Goal: Information Seeking & Learning: Learn about a topic

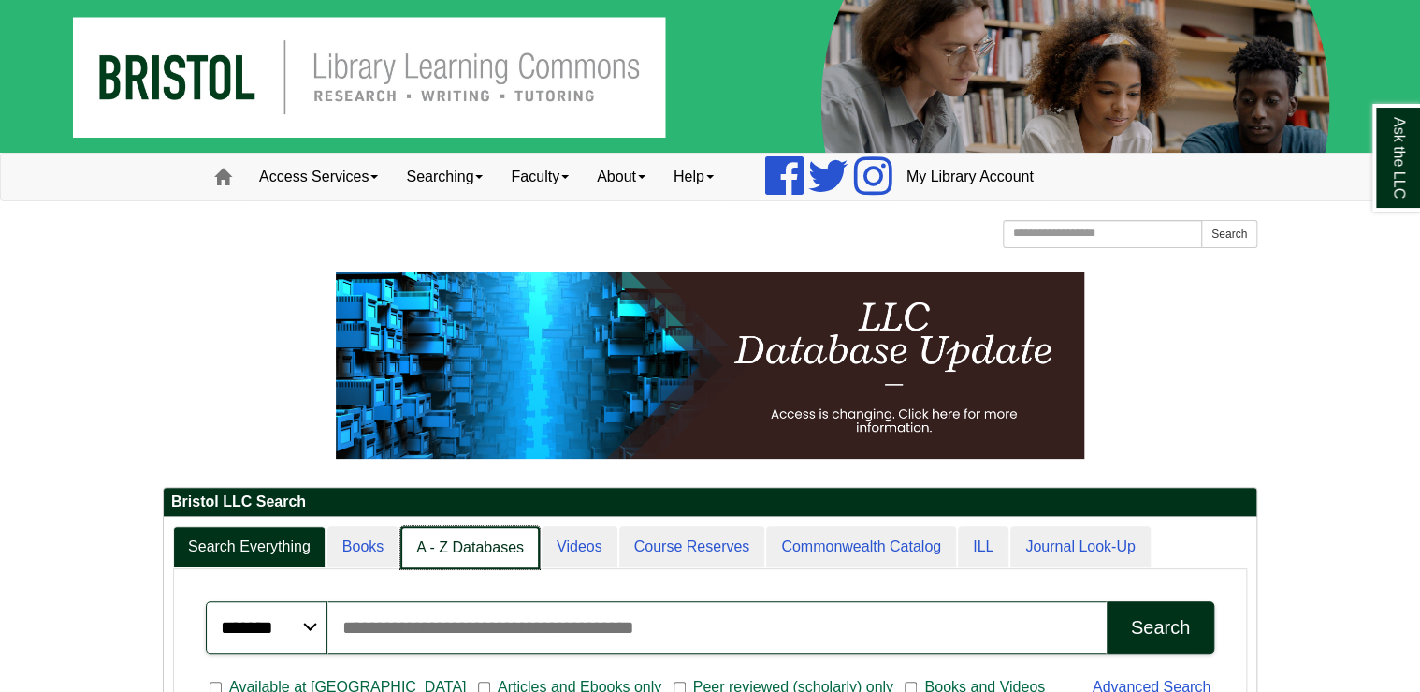
scroll to position [9, 8]
click at [461, 540] on link "A - Z Databases" at bounding box center [469, 548] width 139 height 44
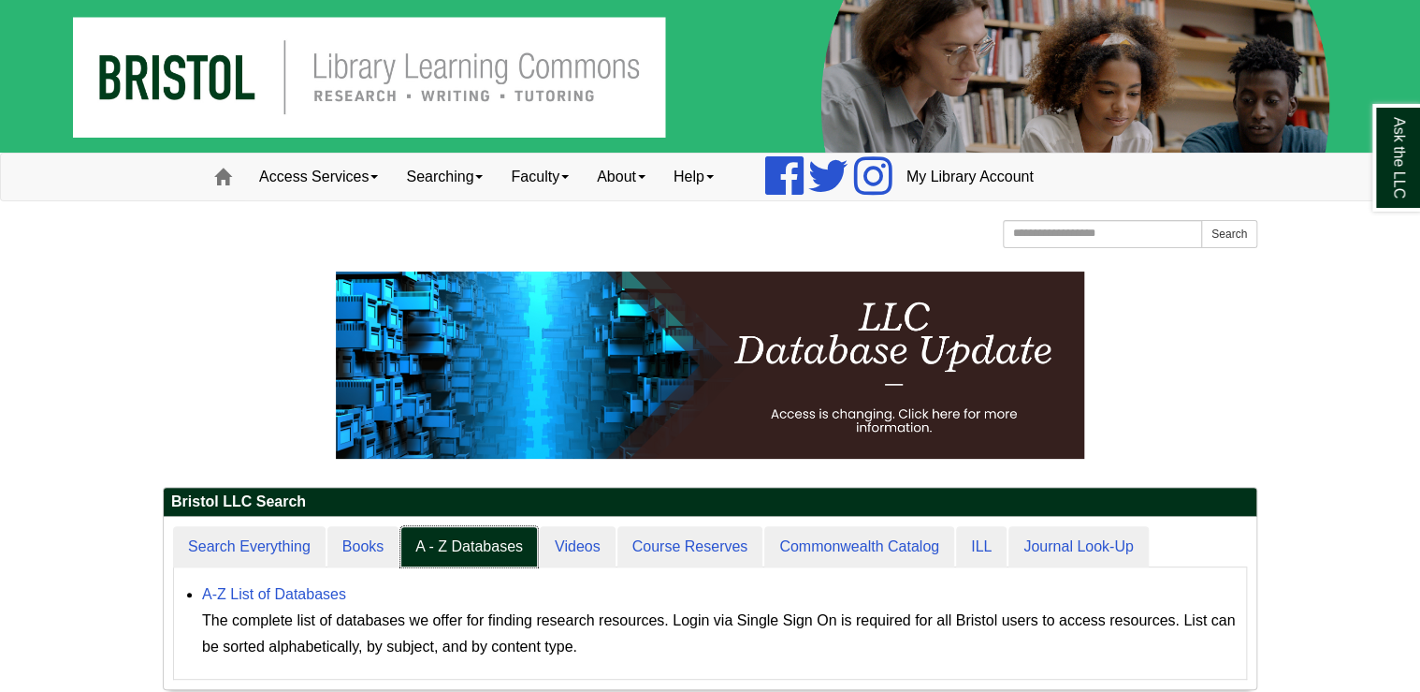
scroll to position [172, 1093]
click at [314, 590] on link "A-Z List of Databases" at bounding box center [274, 594] width 144 height 16
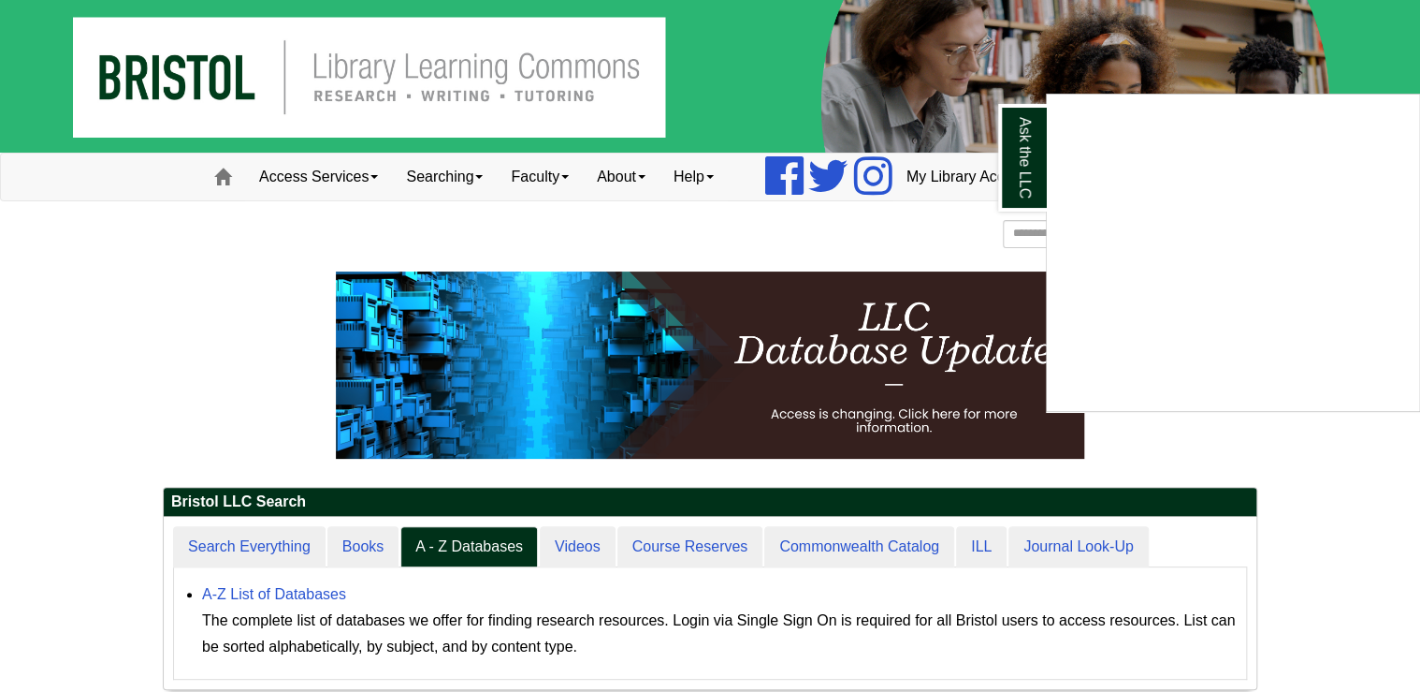
click at [1323, 457] on div "Ask the LLC" at bounding box center [710, 346] width 1420 height 692
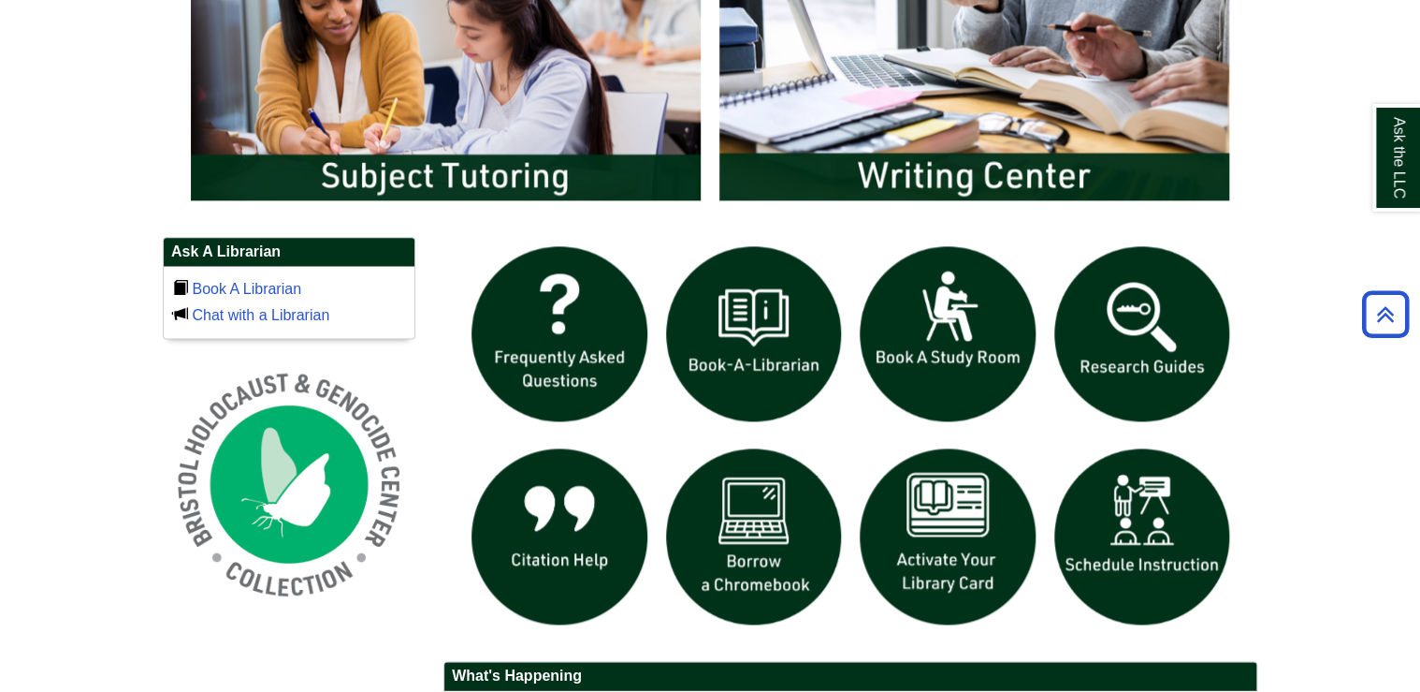
scroll to position [1048, 0]
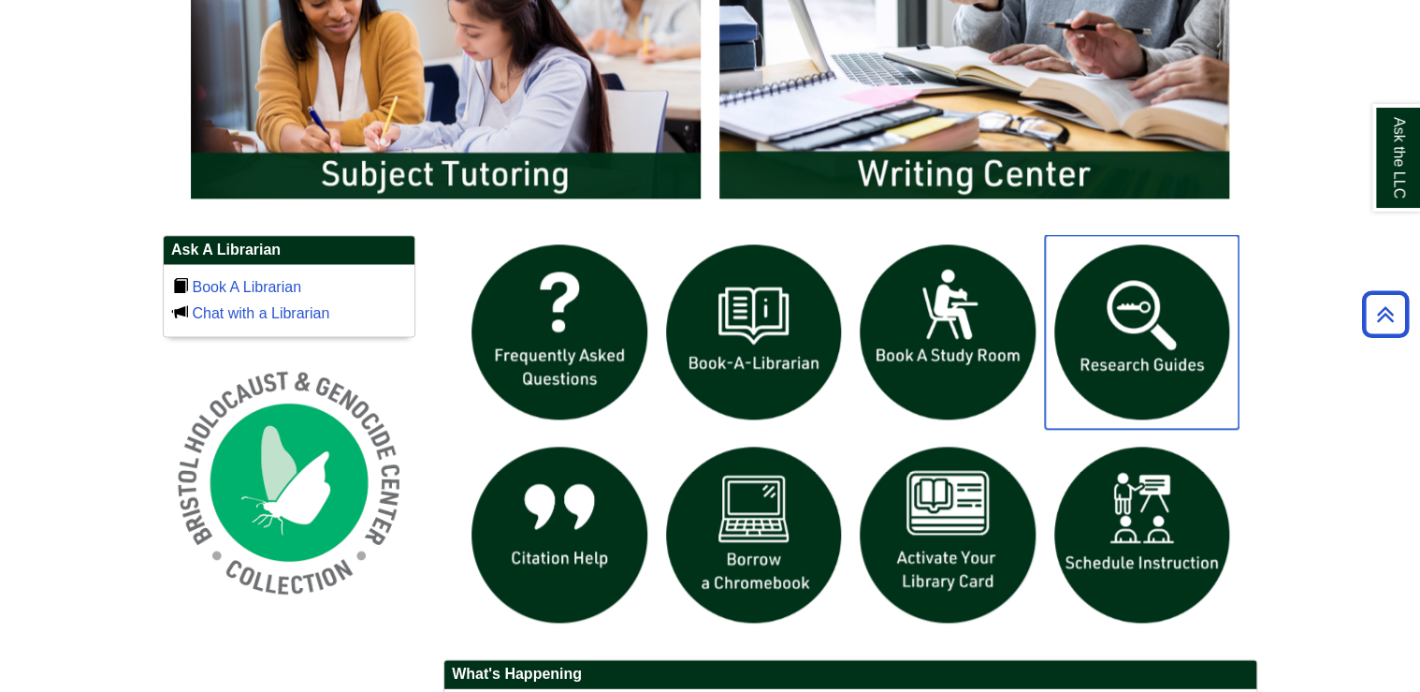
click at [1108, 322] on img "slideshow" at bounding box center [1142, 332] width 195 height 195
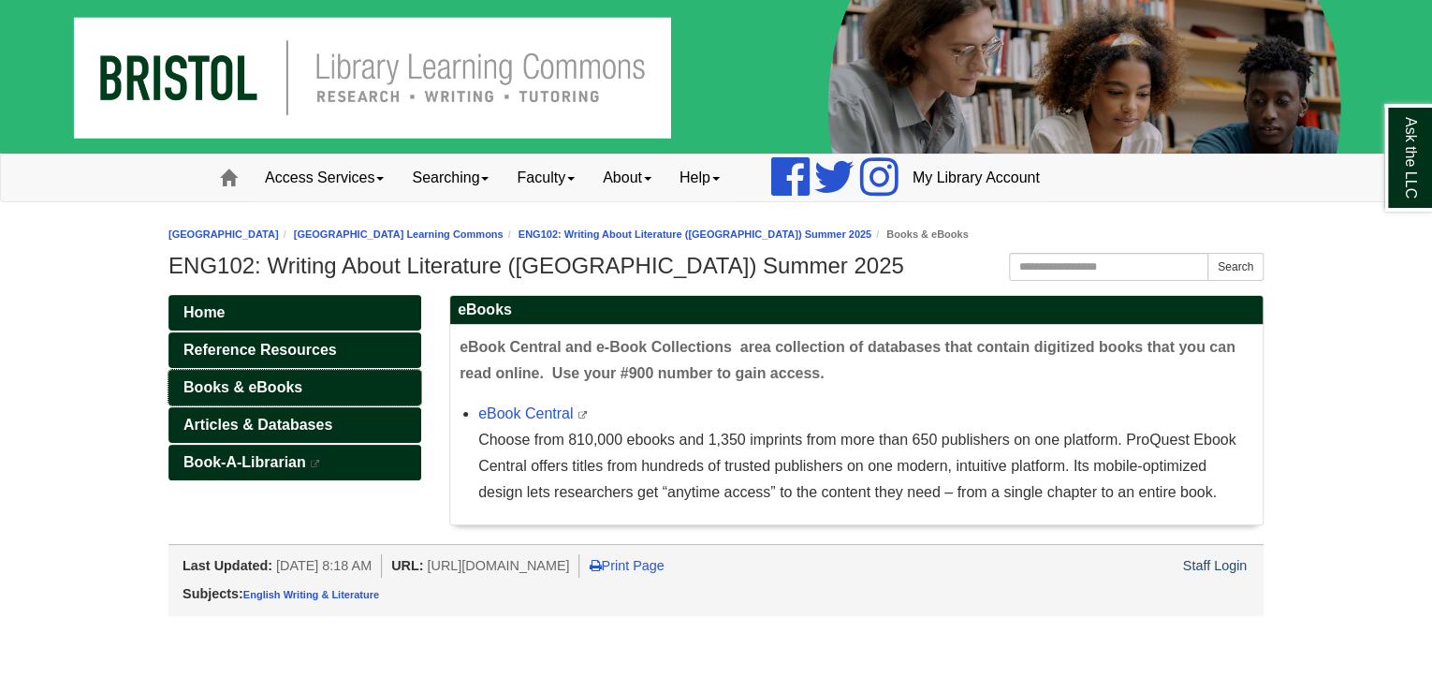
click at [243, 383] on span "Books & eBooks" at bounding box center [242, 387] width 119 height 16
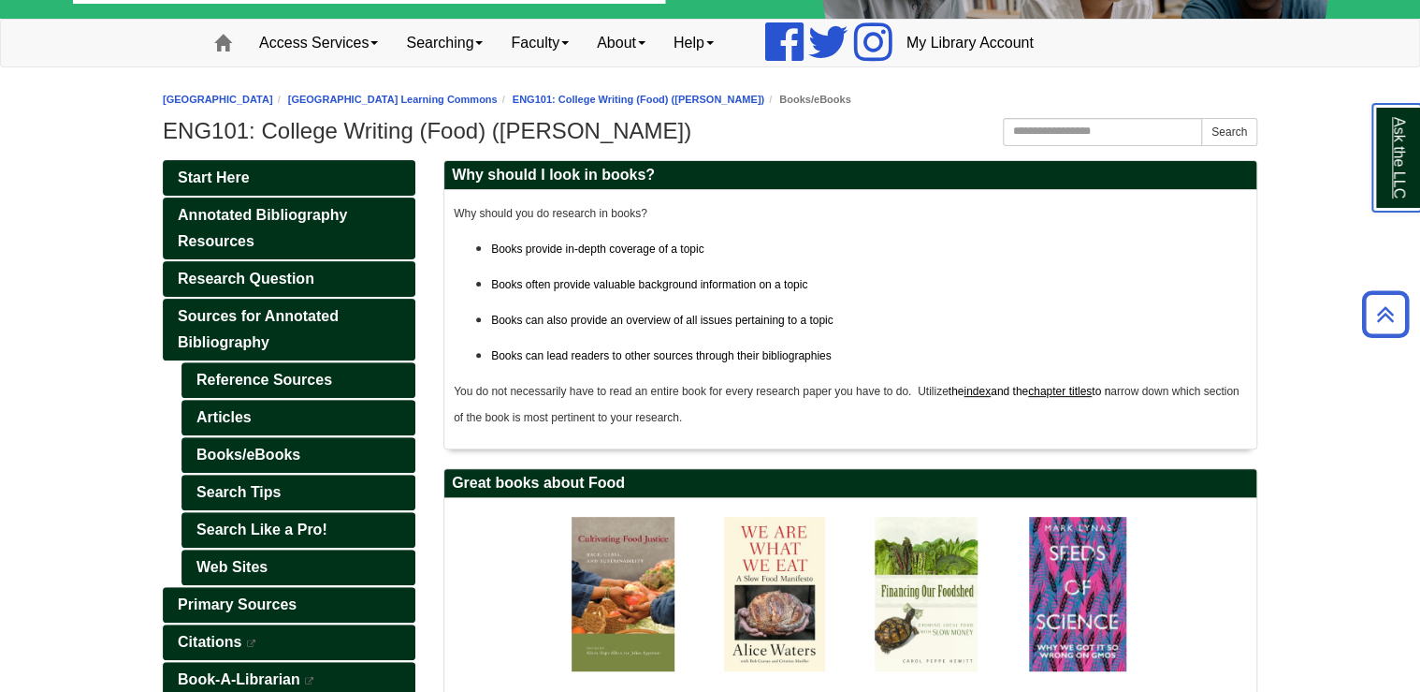
scroll to position [75, 0]
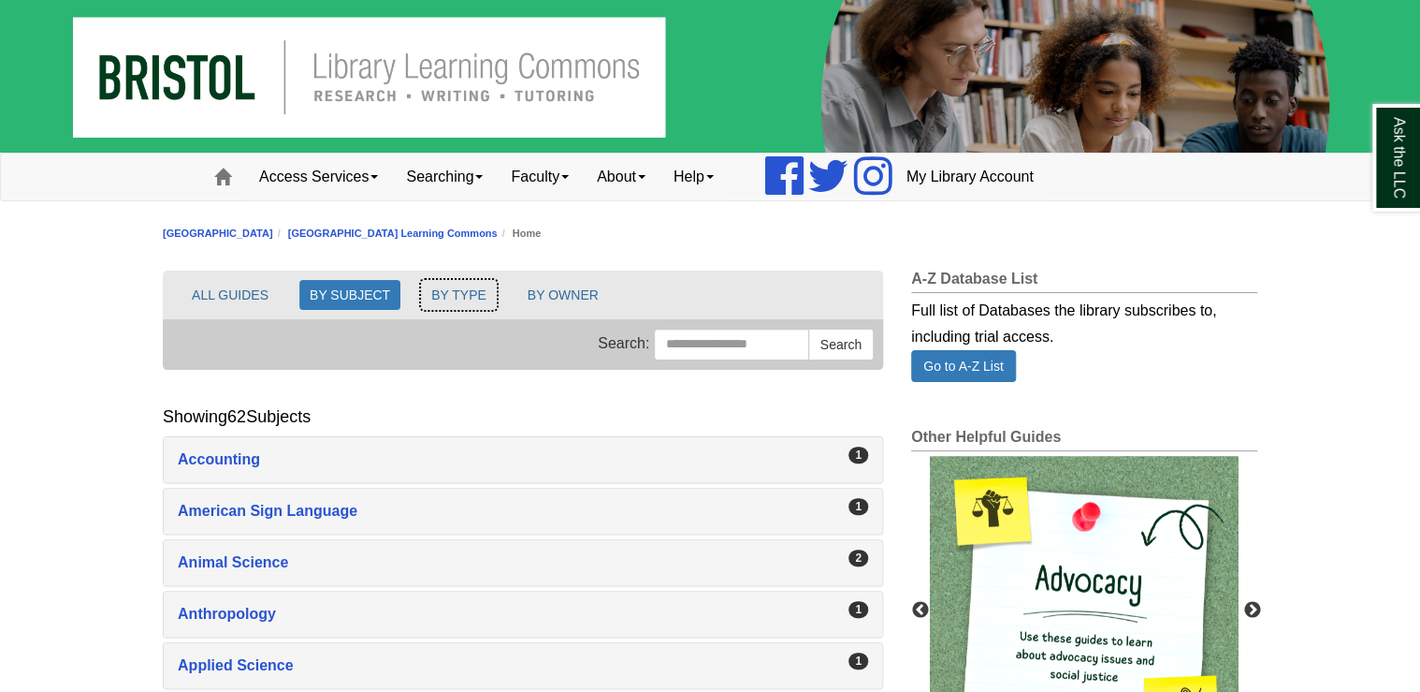
click at [456, 294] on button "BY TYPE" at bounding box center [459, 295] width 76 height 30
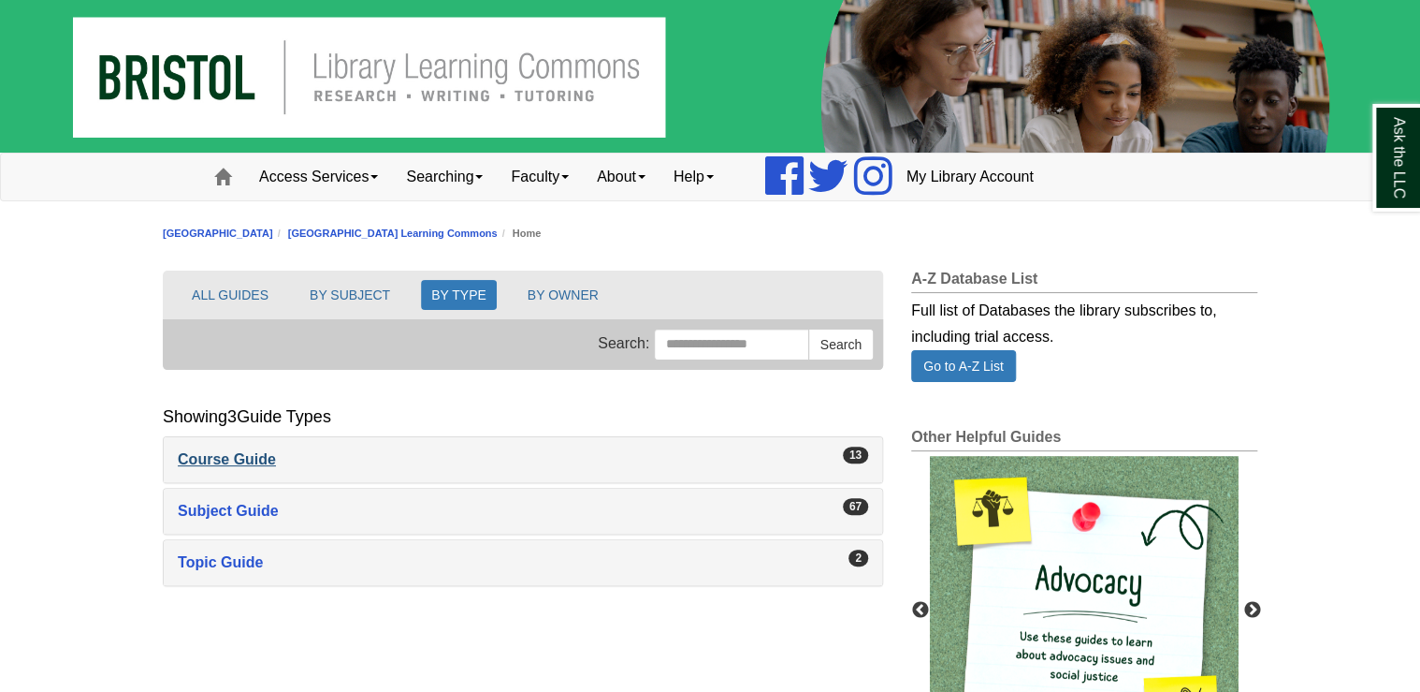
click at [266, 460] on div "Course Guide , 13 guides" at bounding box center [523, 459] width 691 height 26
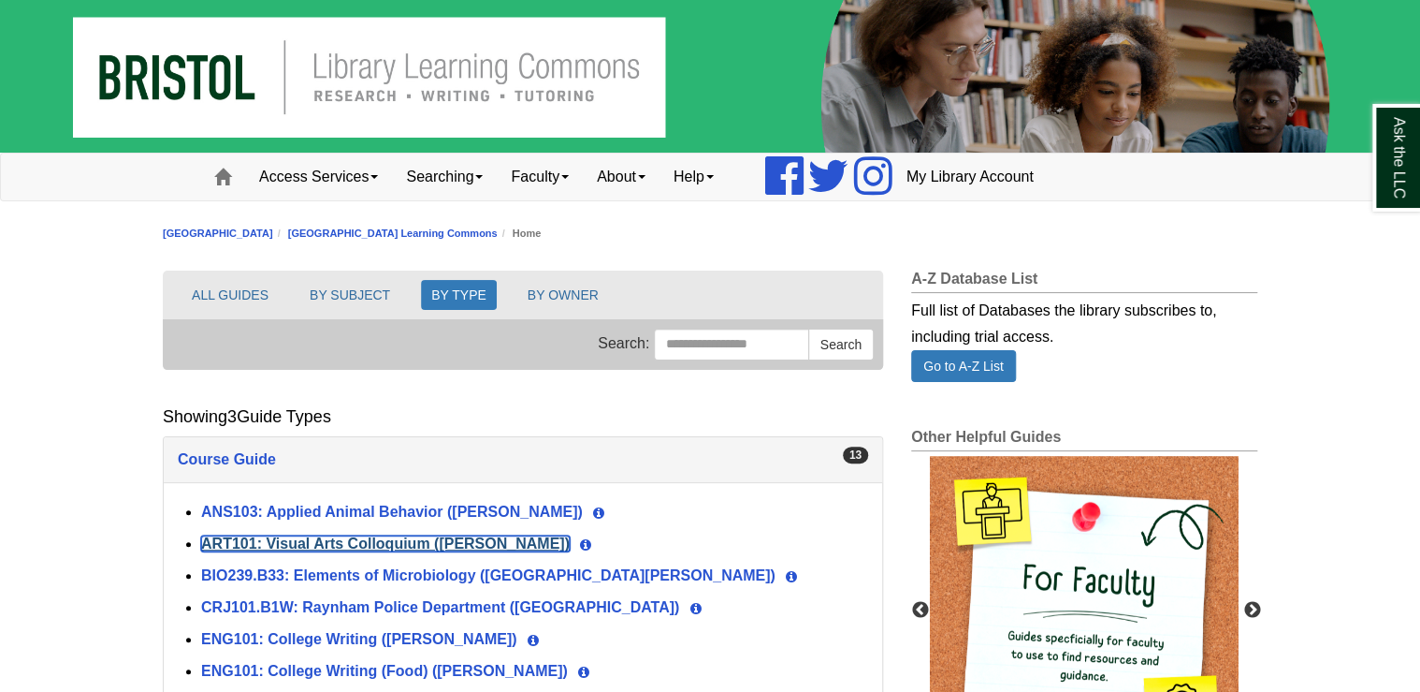
click at [403, 538] on link "ART101: Visual Arts Colloquium (Millard)" at bounding box center [385, 543] width 369 height 16
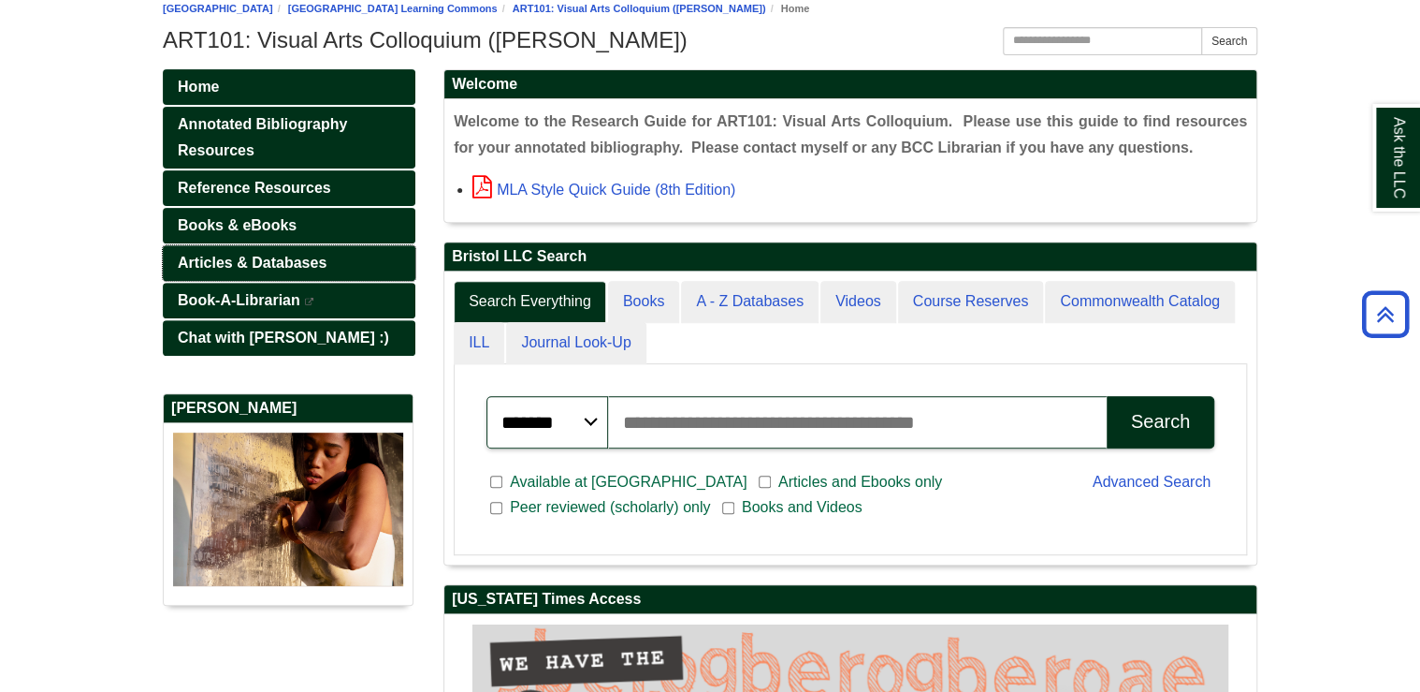
scroll to position [290, 812]
click at [217, 213] on link "Books & eBooks" at bounding box center [289, 226] width 253 height 36
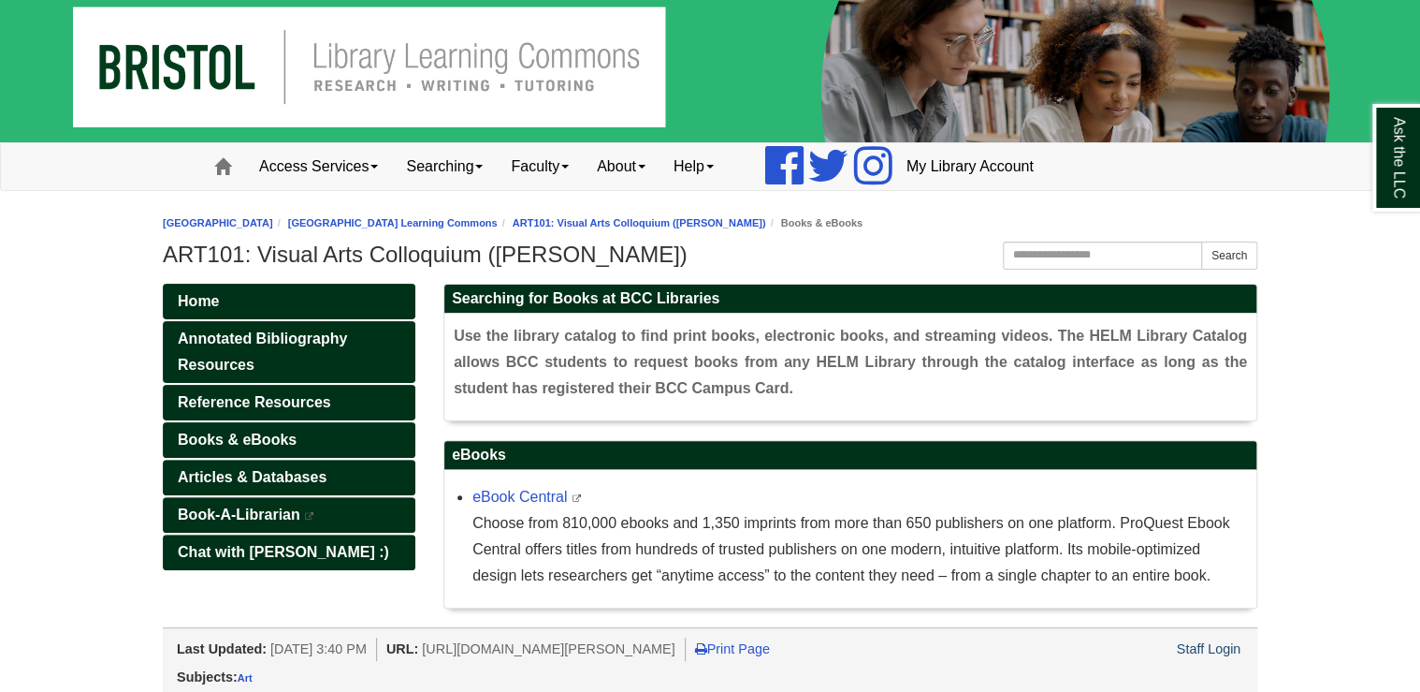
scroll to position [15, 0]
